Goal: Information Seeking & Learning: Learn about a topic

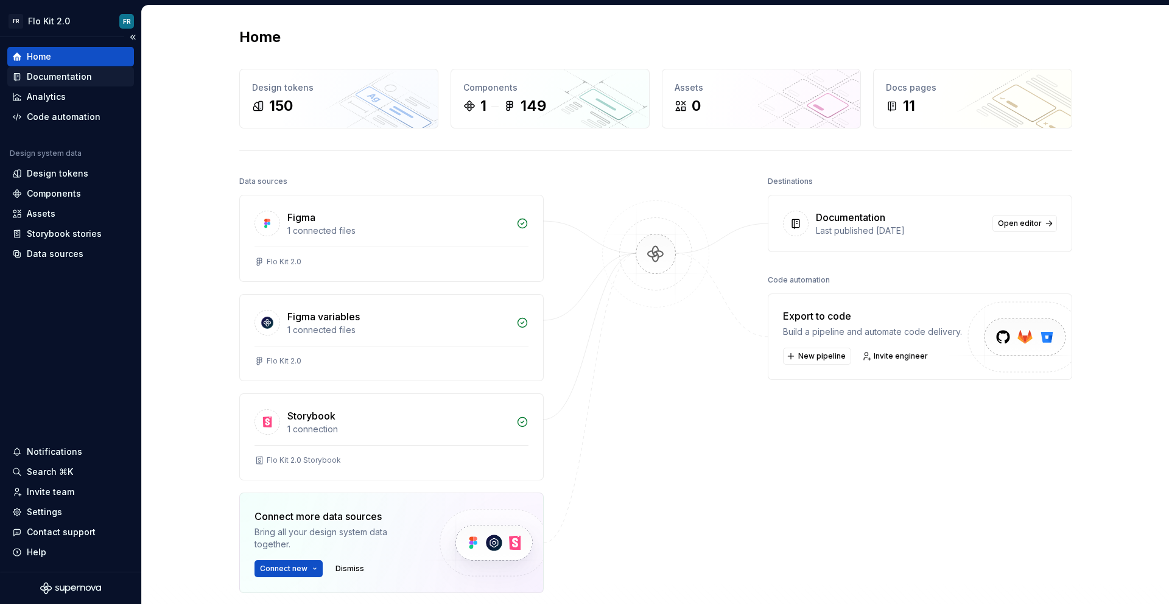
click at [68, 78] on div "Documentation" at bounding box center [59, 77] width 65 height 12
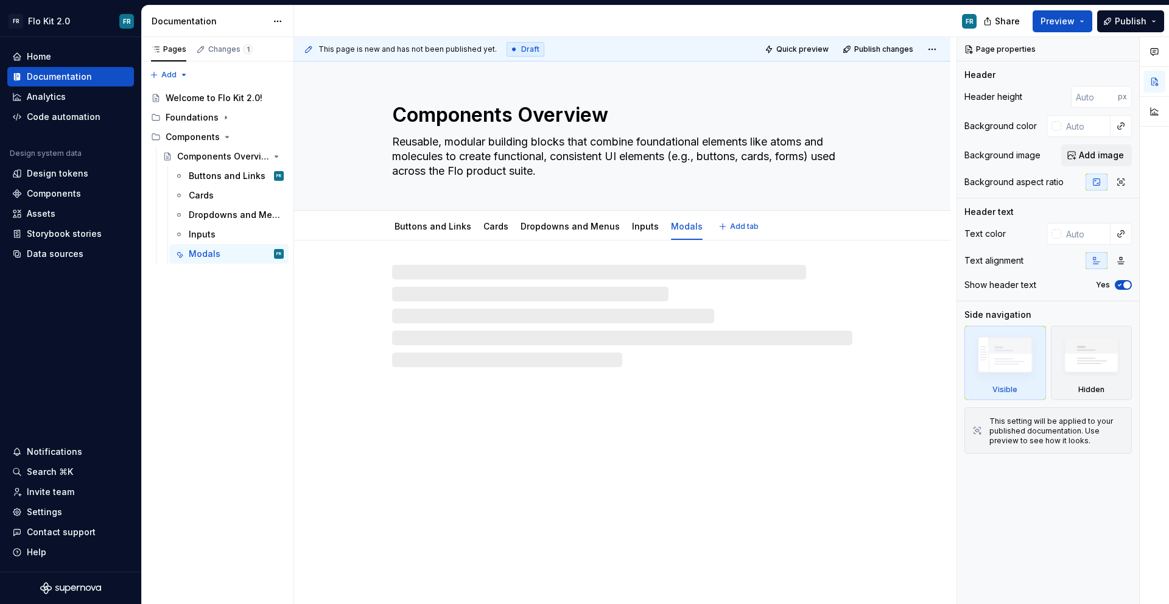
type textarea "*"
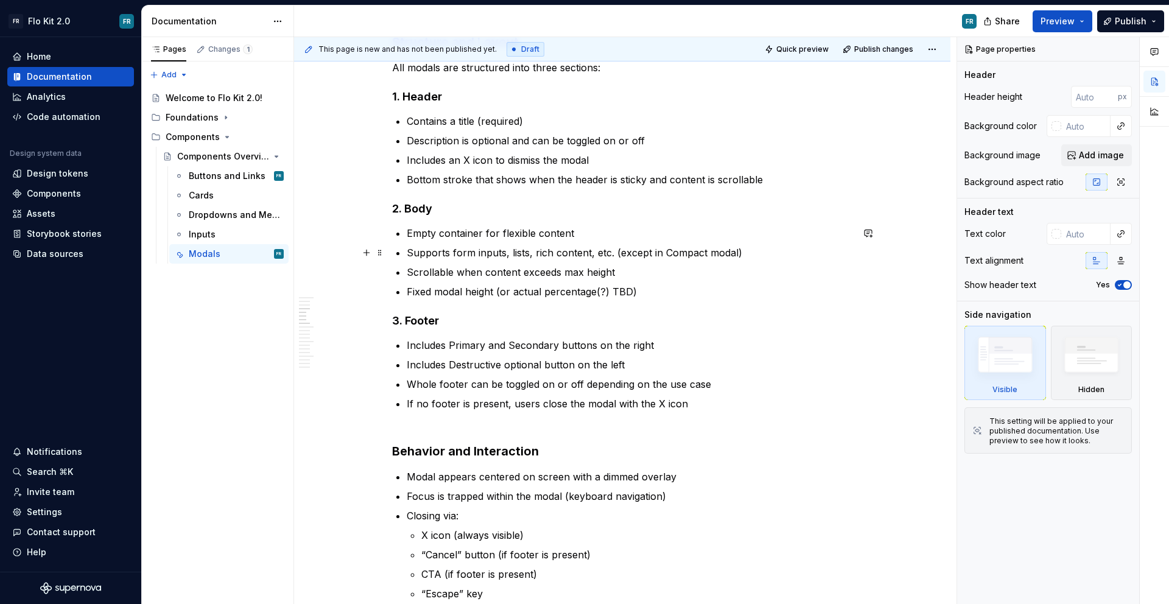
scroll to position [610, 0]
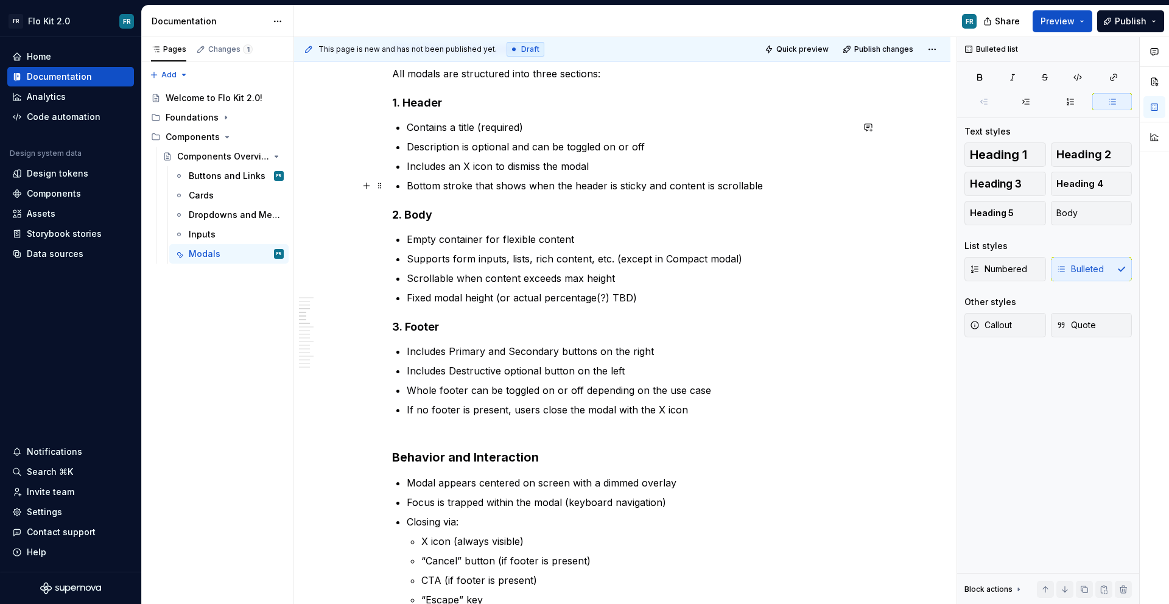
click at [780, 181] on p "Bottom stroke that shows when the header is sticky and content is scrollable" at bounding box center [630, 185] width 446 height 15
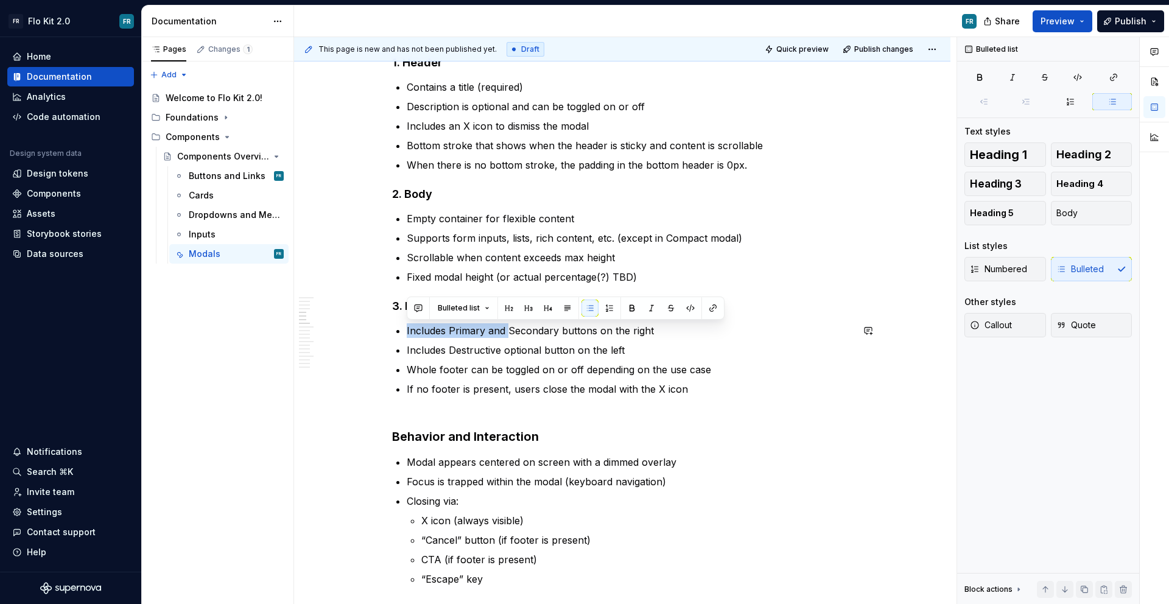
click at [508, 323] on p "Includes Primary and Secondary buttons on the right" at bounding box center [630, 330] width 446 height 15
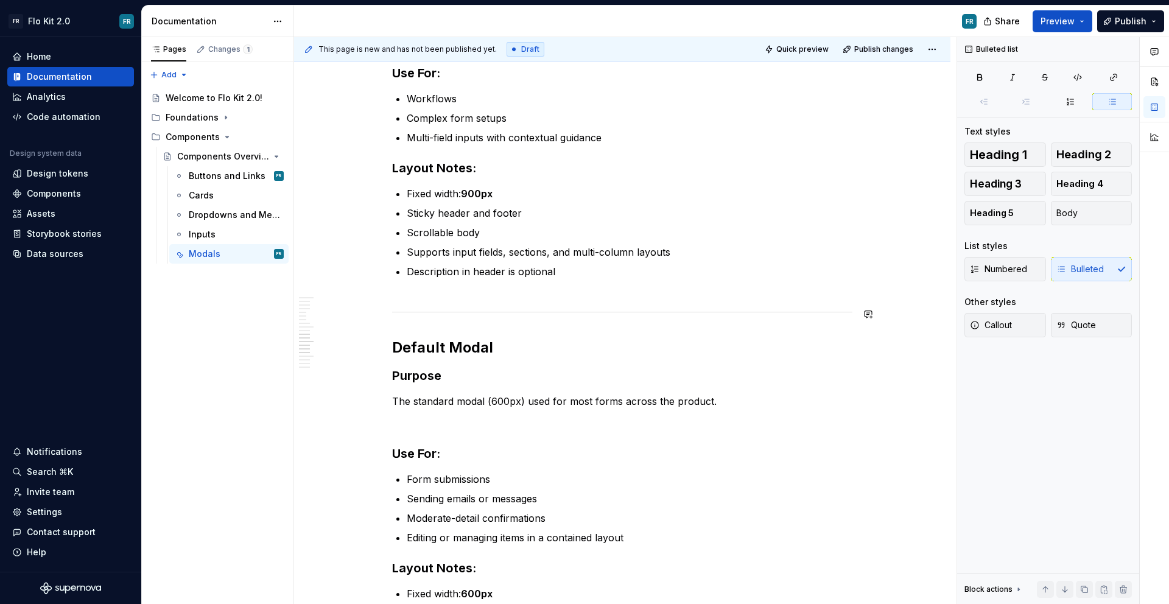
scroll to position [1358, 0]
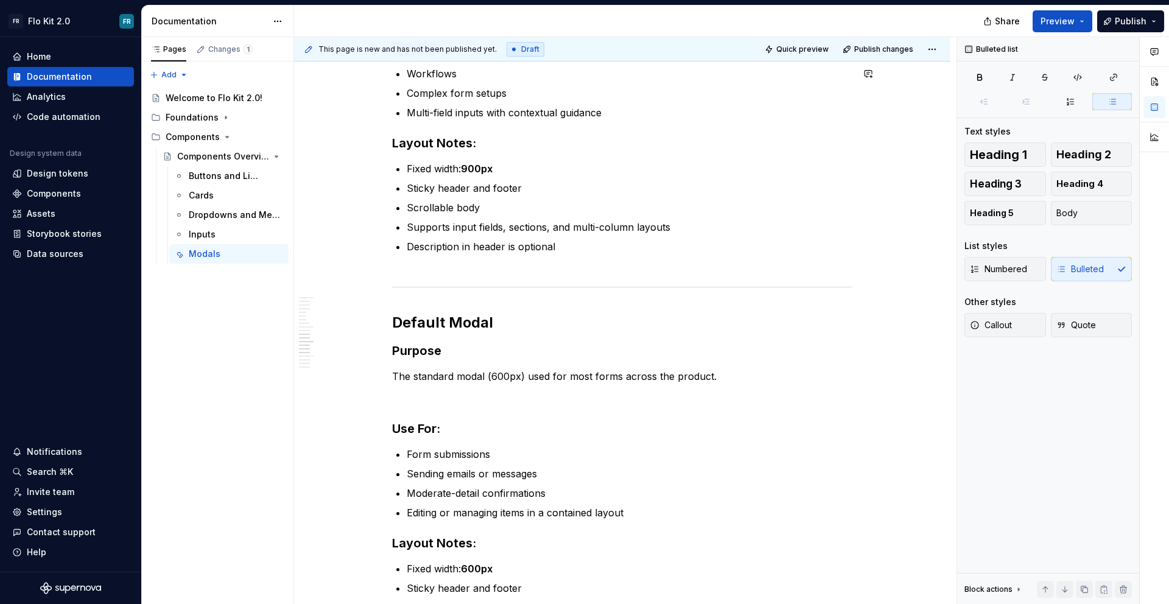
type textarea "*"
